Goal: Leave review/rating

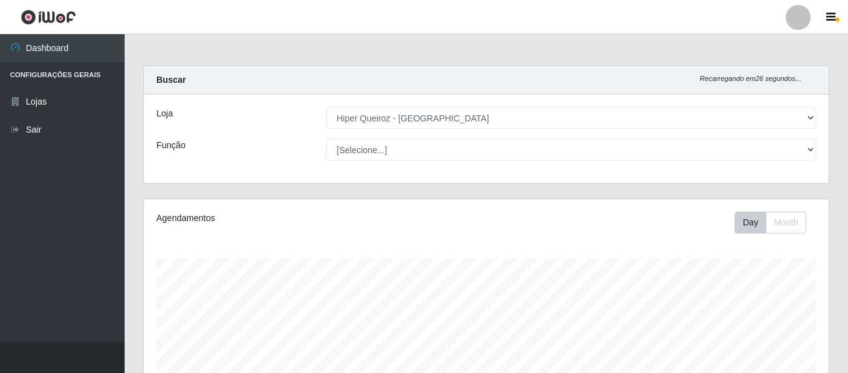
select select "497"
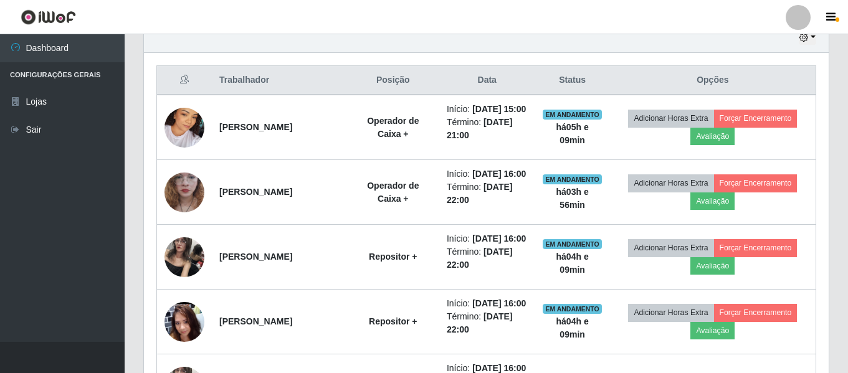
scroll to position [374, 0]
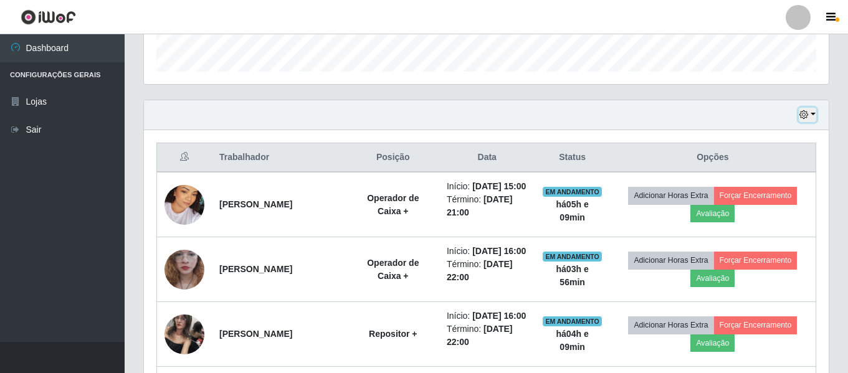
click at [813, 109] on button "button" at bounding box center [807, 115] width 17 height 14
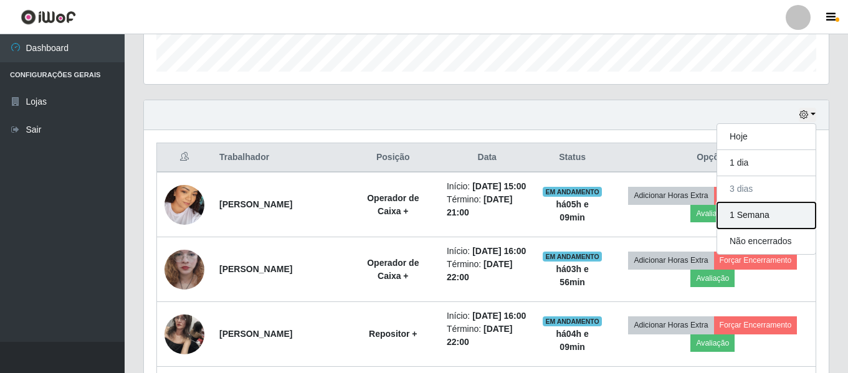
click at [755, 209] on button "1 Semana" at bounding box center [766, 216] width 98 height 26
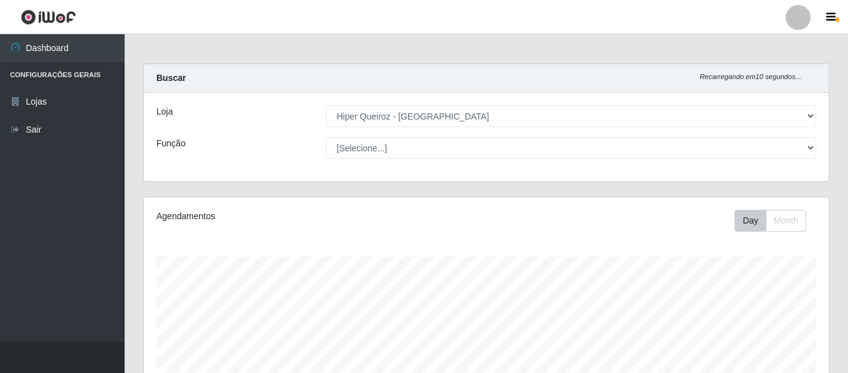
scroll to position [0, 0]
click at [527, 162] on div "Loja [Selecione...] Hiper Queiroz - [GEOGRAPHIC_DATA] Função [Selecione...] ASG…" at bounding box center [486, 139] width 685 height 88
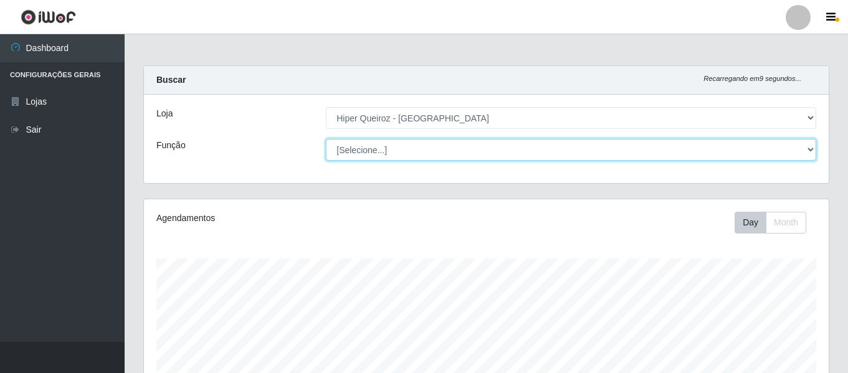
click at [525, 155] on select "[Selecione...] ASG ASG + ASG ++ Embalador Embalador + Embalador ++ Operador de …" at bounding box center [571, 150] width 490 height 22
click at [326, 139] on select "[Selecione...] ASG ASG + ASG ++ Embalador Embalador + Embalador ++ Operador de …" at bounding box center [571, 150] width 490 height 22
click at [712, 156] on select "[Selecione...] ASG ASG + ASG ++ Embalador Embalador + Embalador ++ Operador de …" at bounding box center [571, 150] width 490 height 22
select select "[Selecione...]"
click at [326, 139] on select "[Selecione...] ASG ASG + ASG ++ Embalador Embalador + Embalador ++ Operador de …" at bounding box center [571, 150] width 490 height 22
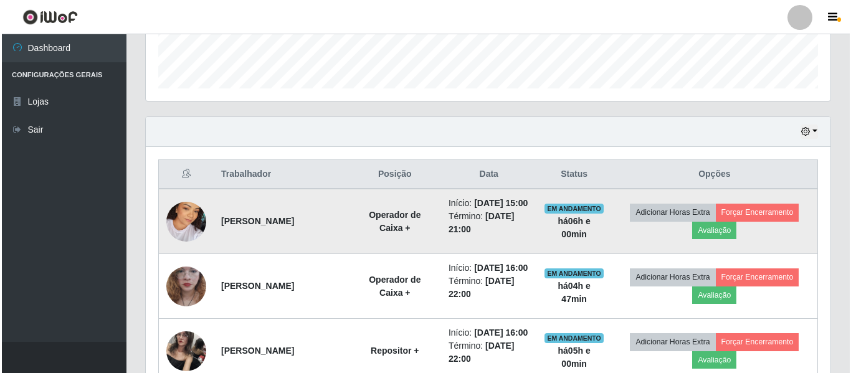
scroll to position [419, 0]
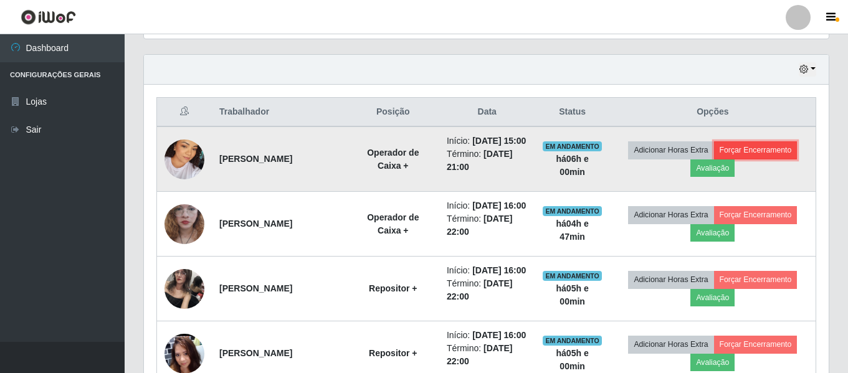
click at [779, 156] on button "Forçar Encerramento" at bounding box center [756, 149] width 84 height 17
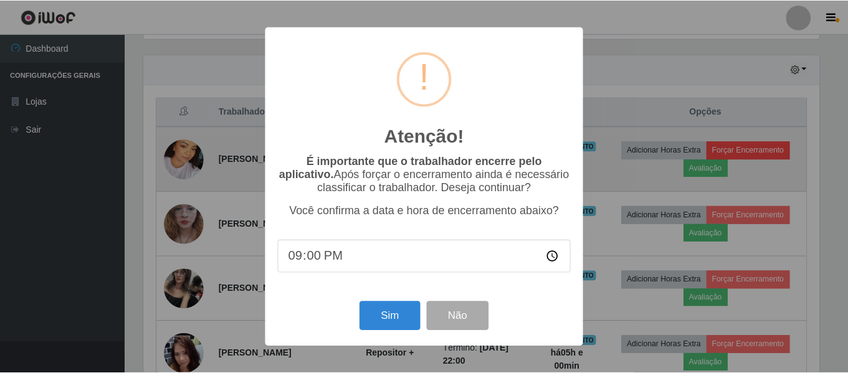
scroll to position [259, 679]
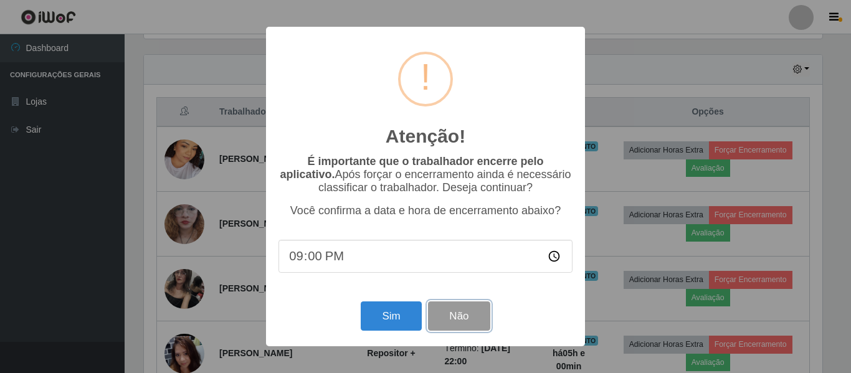
click at [459, 318] on button "Não" at bounding box center [459, 316] width 62 height 29
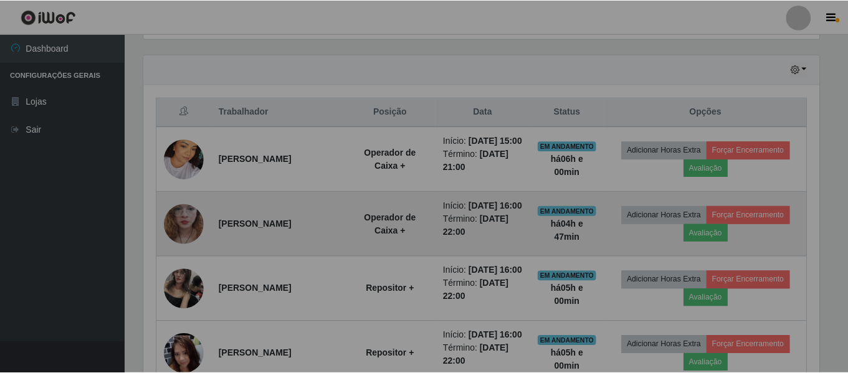
scroll to position [259, 685]
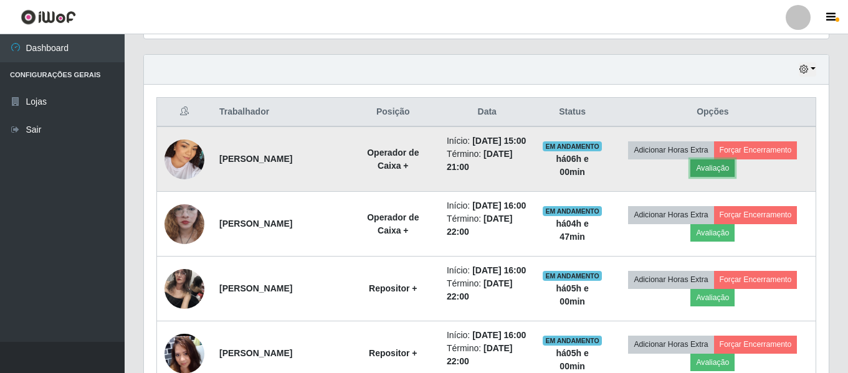
click at [707, 173] on button "Avaliação" at bounding box center [712, 168] width 44 height 17
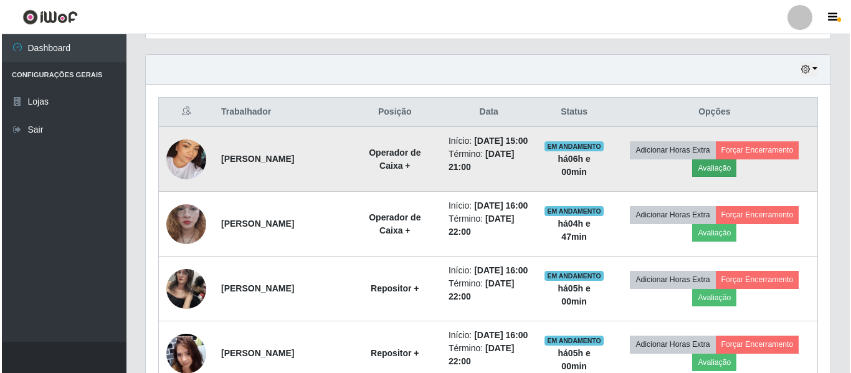
scroll to position [259, 679]
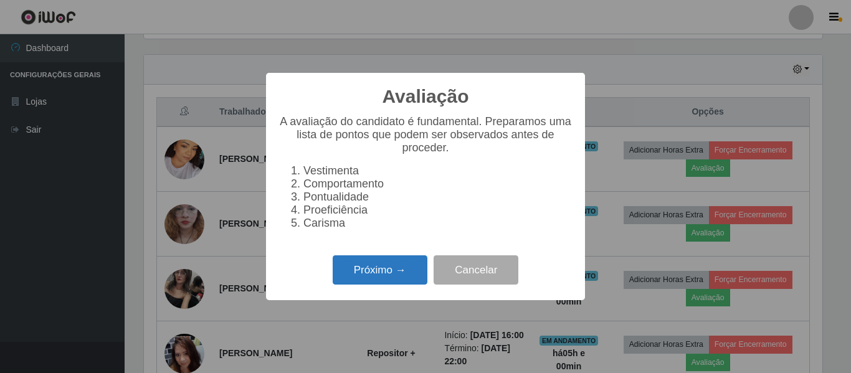
click at [365, 267] on button "Próximo →" at bounding box center [380, 269] width 95 height 29
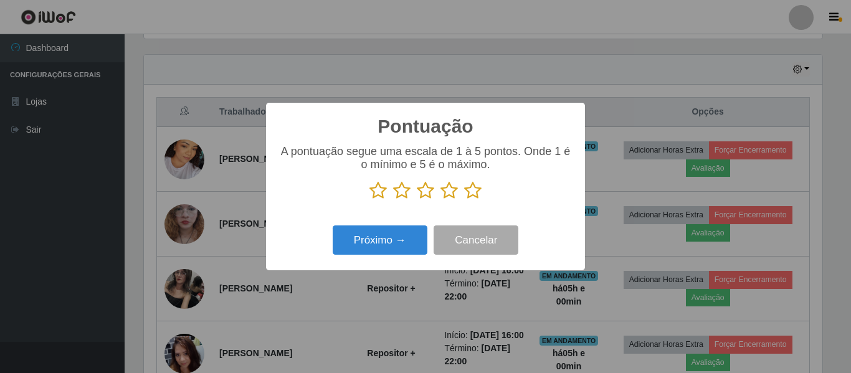
click at [467, 192] on icon at bounding box center [472, 190] width 17 height 19
click at [464, 200] on input "radio" at bounding box center [464, 200] width 0 height 0
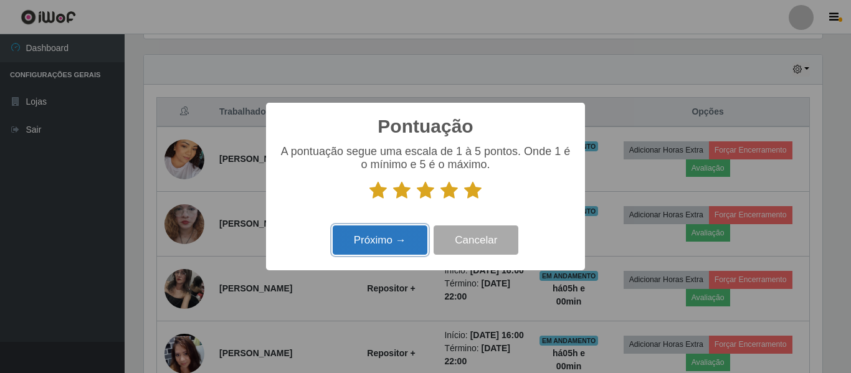
click at [389, 237] on button "Próximo →" at bounding box center [380, 240] width 95 height 29
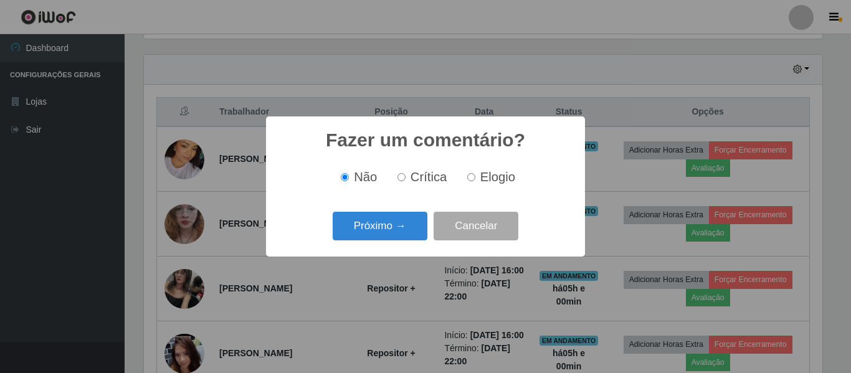
click at [492, 171] on span "Elogio" at bounding box center [497, 177] width 35 height 14
click at [475, 173] on input "Elogio" at bounding box center [471, 177] width 8 height 8
radio input "true"
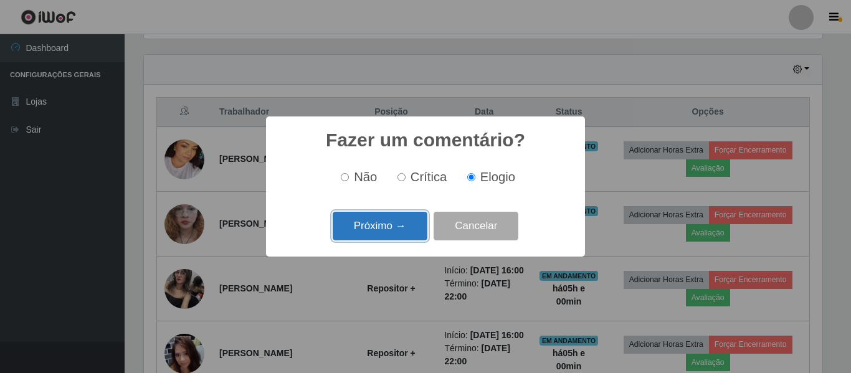
click at [404, 230] on button "Próximo →" at bounding box center [380, 226] width 95 height 29
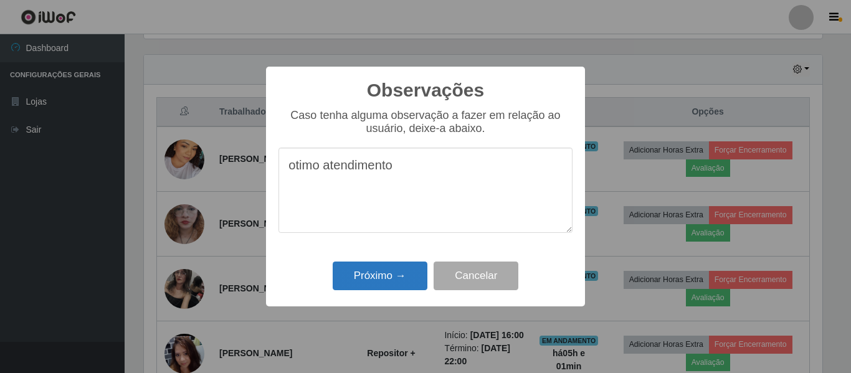
type textarea "otimo atendimento"
click at [392, 278] on button "Próximo →" at bounding box center [380, 276] width 95 height 29
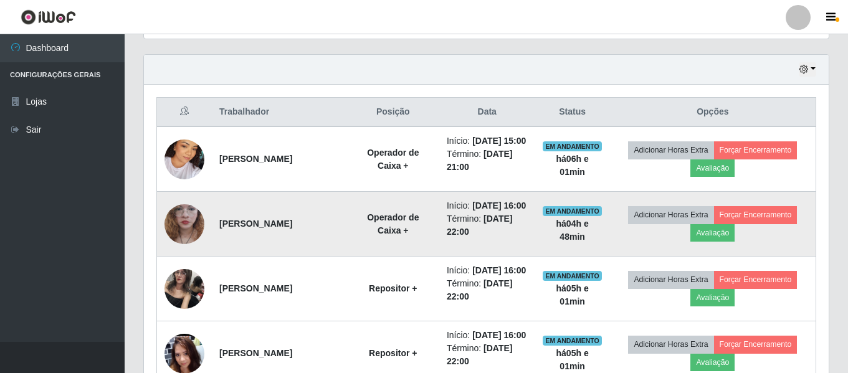
scroll to position [259, 685]
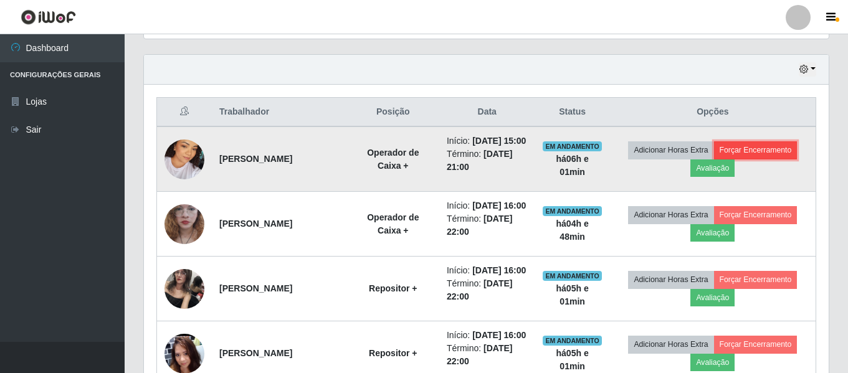
click at [781, 158] on button "Forçar Encerramento" at bounding box center [756, 149] width 84 height 17
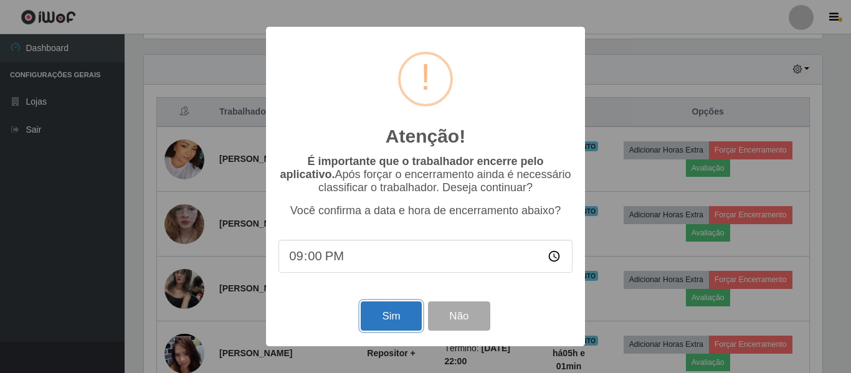
click at [395, 323] on button "Sim" at bounding box center [391, 316] width 60 height 29
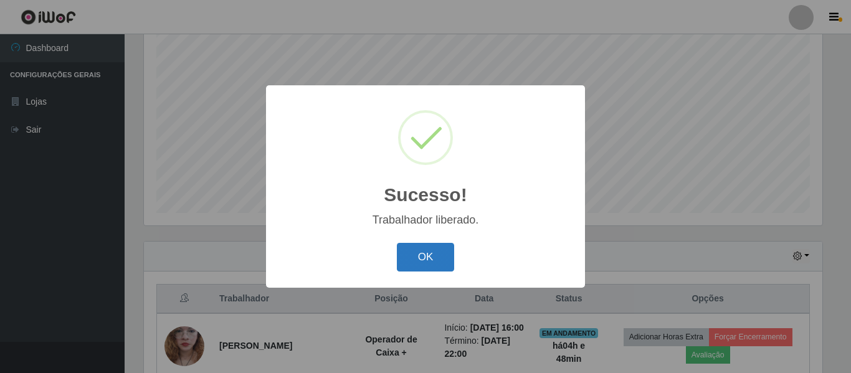
click at [429, 251] on button "OK" at bounding box center [426, 257] width 58 height 29
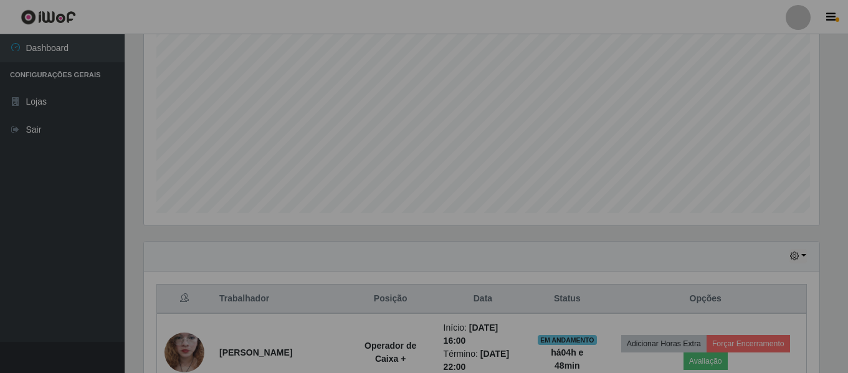
scroll to position [259, 685]
